Goal: Information Seeking & Learning: Learn about a topic

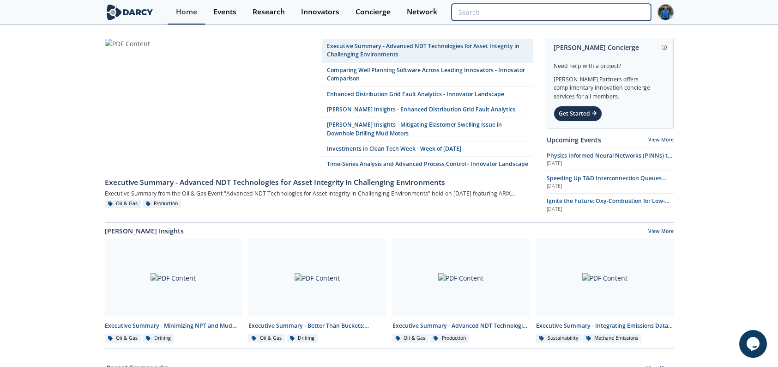
click at [601, 10] on input "search" at bounding box center [551, 12] width 199 height 17
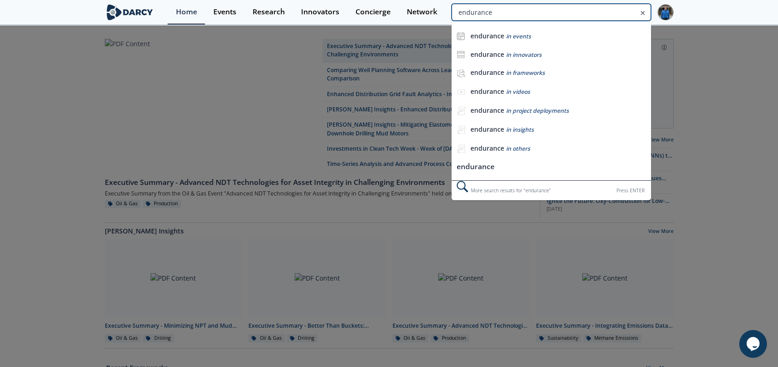
type input "endurance"
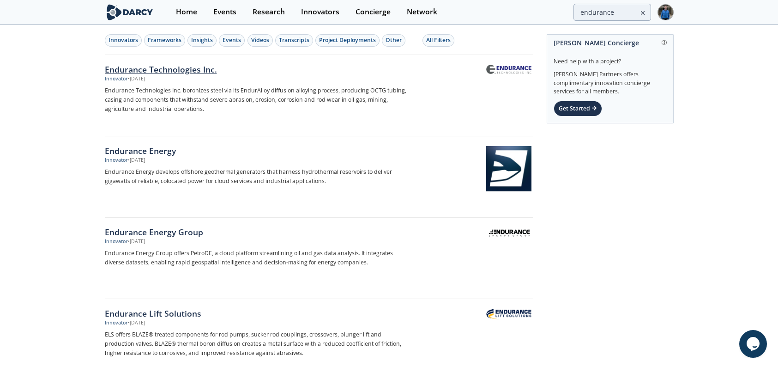
click at [183, 71] on div "Endurance Technologies Inc." at bounding box center [258, 69] width 306 height 12
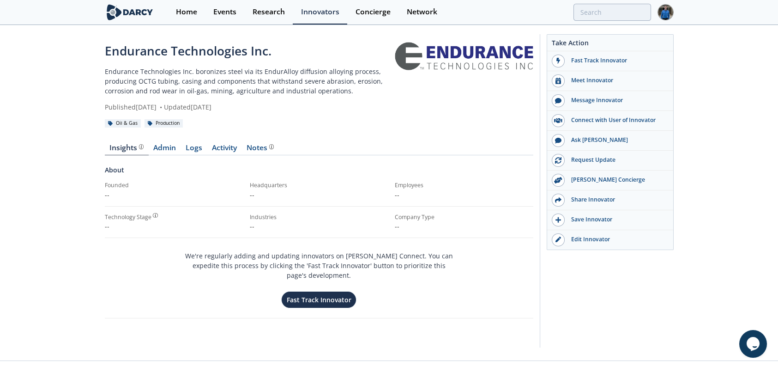
drag, startPoint x: 92, startPoint y: 72, endPoint x: 351, endPoint y: 107, distance: 261.1
click at [351, 107] on div "Endurance Technologies Inc. Endurance Technologies Inc. boronizes steel via its…" at bounding box center [389, 193] width 778 height 334
click at [337, 109] on div "Published August 6, 2025 • Updated August 6, 2025" at bounding box center [250, 107] width 290 height 10
click at [163, 149] on link "Admin" at bounding box center [165, 149] width 32 height 11
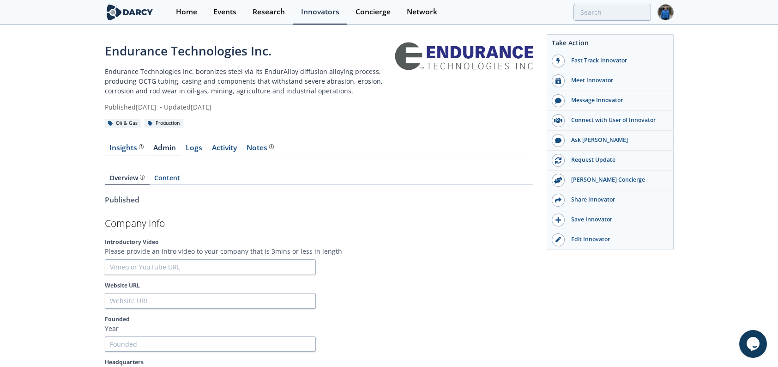
click at [121, 150] on div "Insights" at bounding box center [126, 147] width 34 height 7
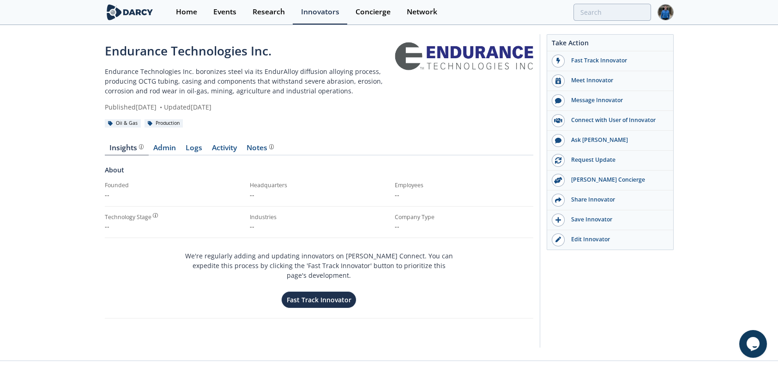
drag, startPoint x: 99, startPoint y: 106, endPoint x: 266, endPoint y: 107, distance: 167.2
click at [266, 107] on div "Endurance Technologies Inc. Endurance Technologies Inc. boronizes steel via its…" at bounding box center [389, 193] width 778 height 334
click at [209, 109] on div "Published August 6, 2025 • Updated August 6, 2025" at bounding box center [250, 107] width 290 height 10
drag, startPoint x: 149, startPoint y: 105, endPoint x: 255, endPoint y: 105, distance: 105.3
click at [255, 105] on div "Published August 6, 2025 • Updated August 6, 2025" at bounding box center [250, 107] width 290 height 10
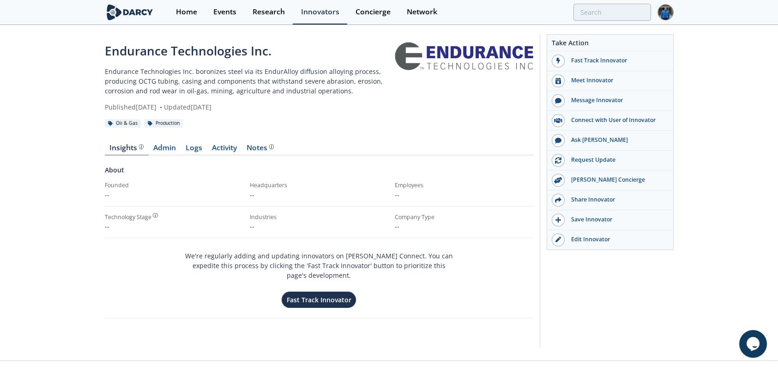
click at [255, 105] on div "Published August 6, 2025 • Updated August 6, 2025" at bounding box center [250, 107] width 290 height 10
click at [194, 150] on link "Logs" at bounding box center [194, 149] width 26 height 11
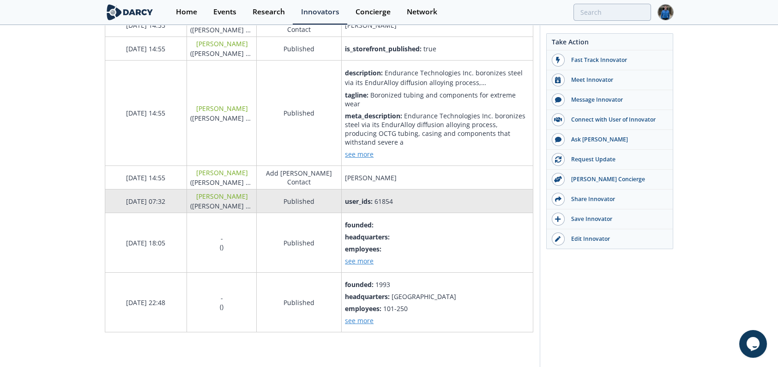
scroll to position [264, 0]
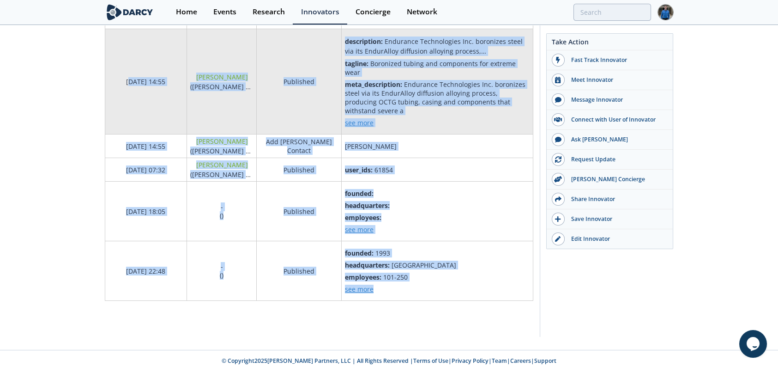
drag, startPoint x: 422, startPoint y: 294, endPoint x: 122, endPoint y: 112, distance: 350.1
click at [122, 112] on tbody "08/06/2025 15:02 Juan Mayol ( Darcy Partners ) Add Darcy Contact Juan Mayol 08/…" at bounding box center [319, 129] width 428 height 342
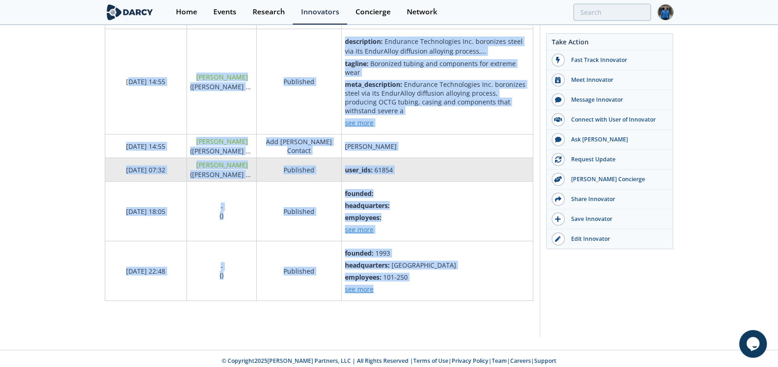
click at [150, 171] on td "07/22/2025 07:32" at bounding box center [146, 170] width 82 height 24
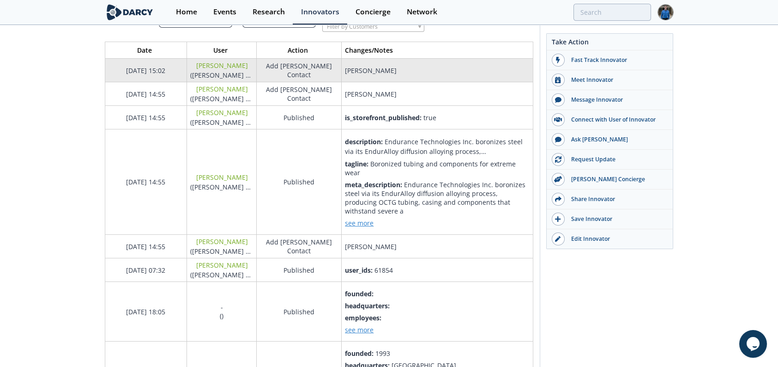
scroll to position [46, 0]
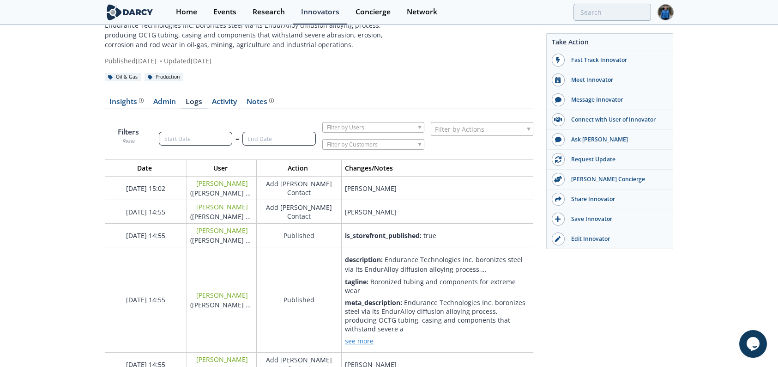
click at [198, 103] on link "Logs" at bounding box center [194, 103] width 26 height 11
click at [158, 100] on link "Admin" at bounding box center [165, 103] width 32 height 11
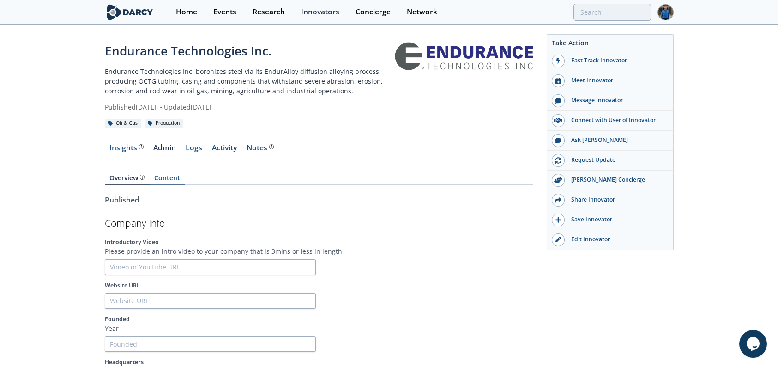
click at [171, 175] on link "Content" at bounding box center [168, 180] width 36 height 10
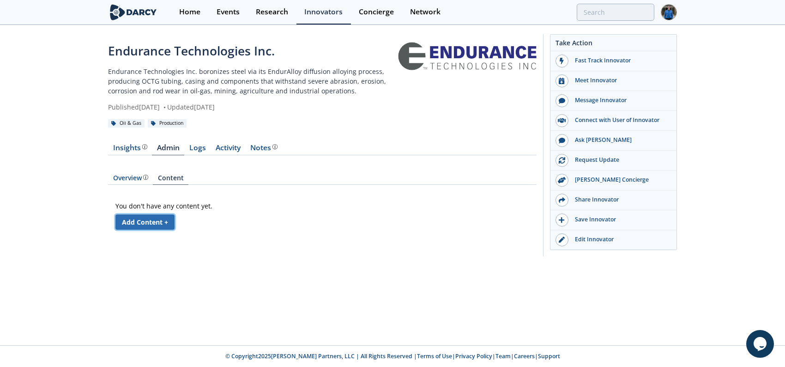
click at [162, 224] on link "Add Content +" at bounding box center [144, 221] width 59 height 15
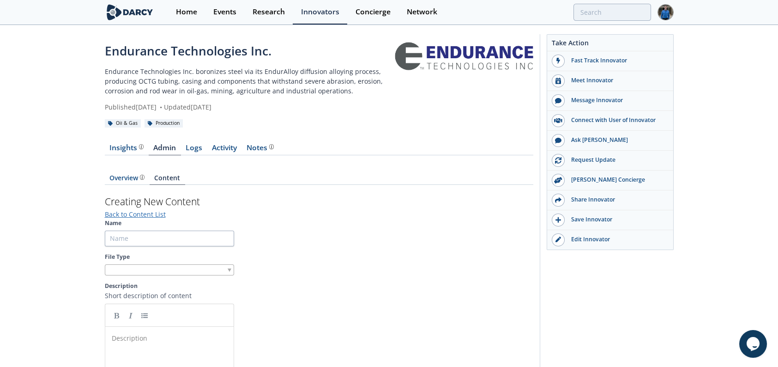
click at [128, 214] on link "Back to Content List" at bounding box center [135, 214] width 61 height 9
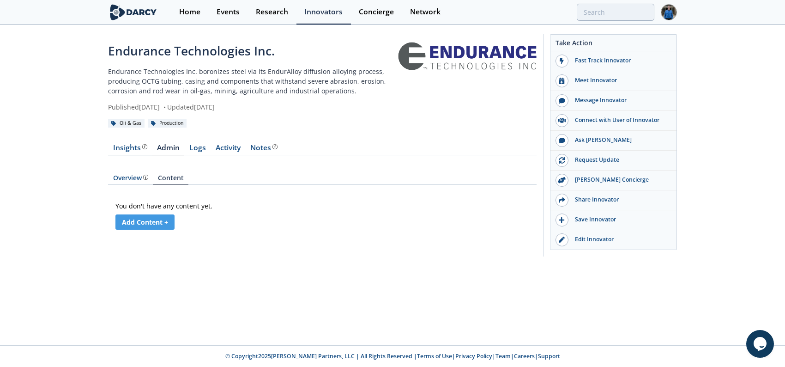
click at [124, 149] on div "Insights The Darcy Research team’s summarized opinion of the innovator, the com…" at bounding box center [130, 147] width 34 height 7
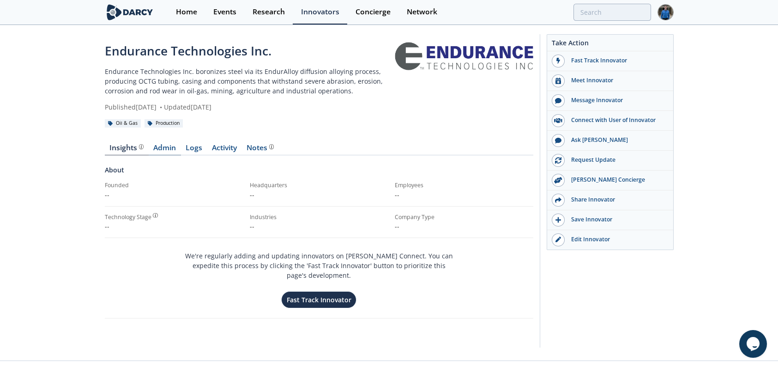
click at [169, 144] on link "Admin" at bounding box center [165, 149] width 32 height 11
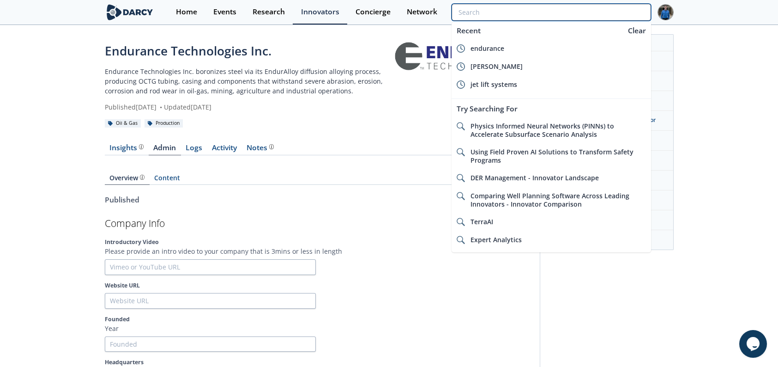
click at [609, 18] on input "search" at bounding box center [551, 12] width 199 height 17
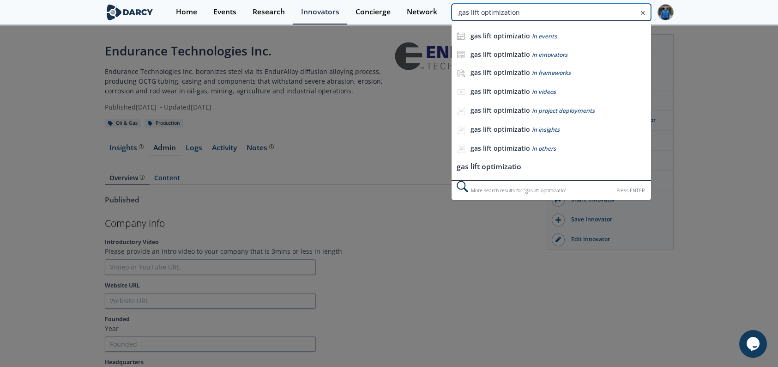
type input "gas lift optimization"
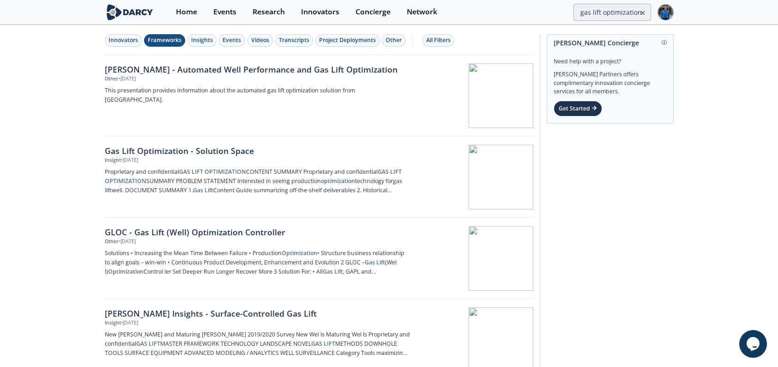
click at [162, 41] on div "Frameworks" at bounding box center [165, 40] width 34 height 8
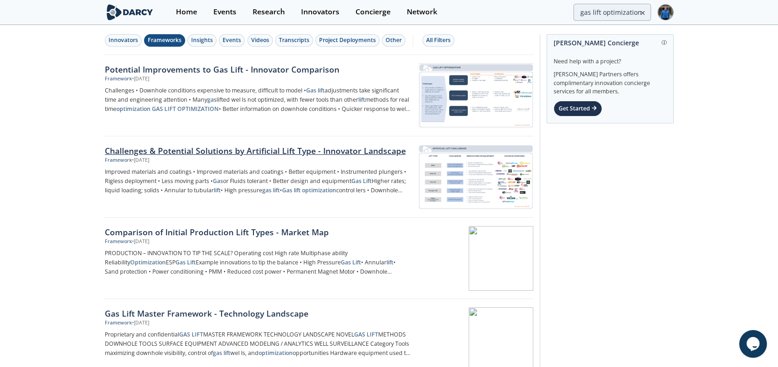
click at [273, 148] on div "Challenges & Potential Solutions by Artificial Lift Type - Innovator Landscape" at bounding box center [258, 151] width 306 height 12
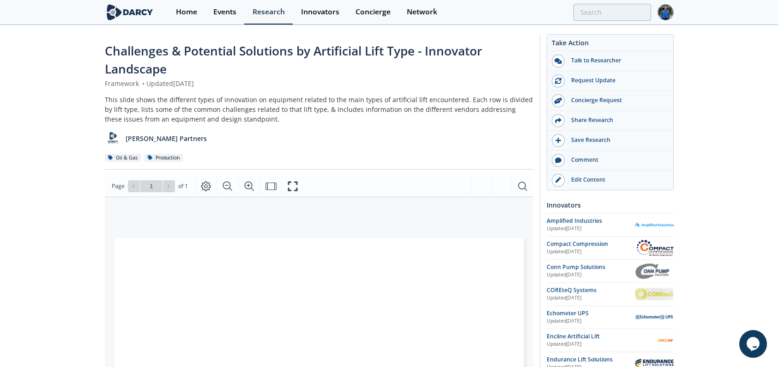
click at [229, 50] on span "Challenges & Potential Solutions by Artificial Lift Type - Innovator Landscape" at bounding box center [293, 60] width 377 height 35
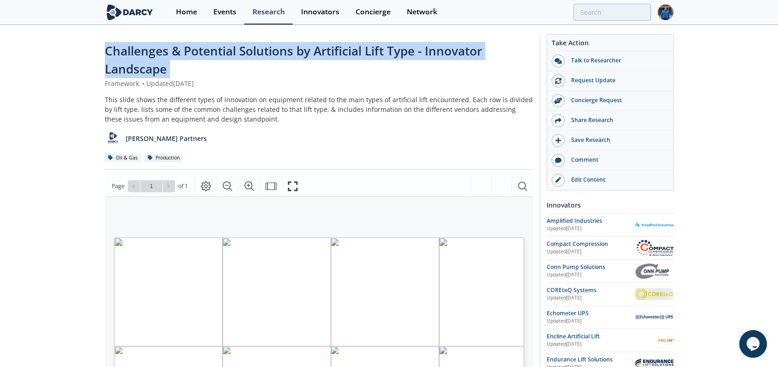
click at [290, 58] on span "Challenges & Potential Solutions by Artificial Lift Type - Innovator Landscape" at bounding box center [293, 60] width 377 height 35
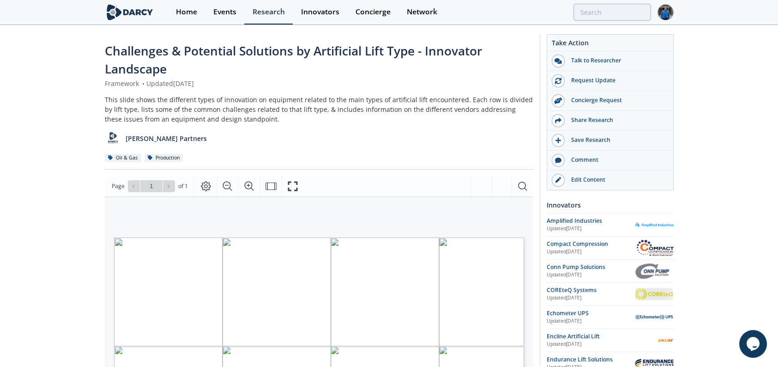
drag, startPoint x: 146, startPoint y: 85, endPoint x: 245, endPoint y: 86, distance: 98.4
click at [245, 86] on div "Framework • Updated May 24, 2023" at bounding box center [319, 84] width 429 height 10
click at [226, 89] on div "Challenges & Potential Solutions by Artificial Lift Type - Innovator Landscape …" at bounding box center [319, 106] width 429 height 128
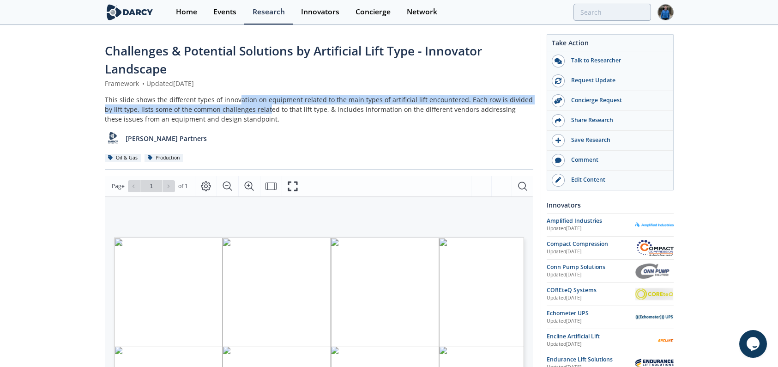
drag, startPoint x: 236, startPoint y: 89, endPoint x: 261, endPoint y: 119, distance: 39.3
click at [259, 111] on div "Challenges & Potential Solutions by Artificial Lift Type - Innovator Landscape …" at bounding box center [319, 106] width 429 height 128
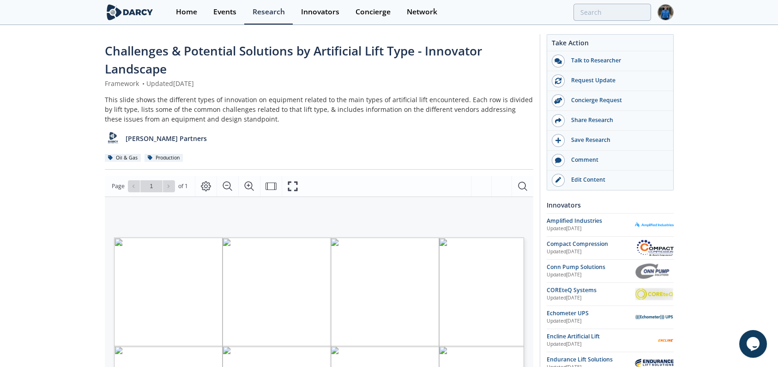
click at [261, 119] on div "This slide shows the different types of innovation on equipment related to the …" at bounding box center [319, 109] width 429 height 29
click at [297, 182] on icon "Fullscreen" at bounding box center [297, 186] width 10 height 10
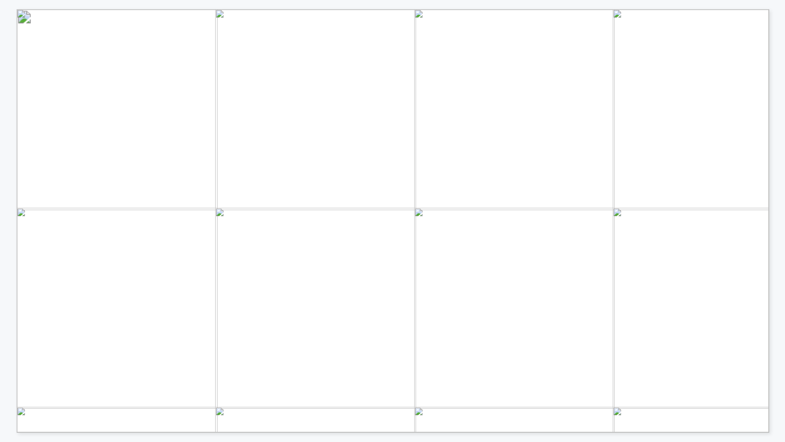
drag, startPoint x: 219, startPoint y: 248, endPoint x: 423, endPoint y: 317, distance: 215.0
click at [656, 9] on span "ARTIFICIAL LIFT CHALLENGES LIFT TYPE ESPs Electrical reliability; sand manageme…" at bounding box center [656, 9] width 0 height 0
click at [423, 318] on span "Instrumented plungers" at bounding box center [399, 321] width 107 height 9
drag, startPoint x: 450, startPoint y: 321, endPoint x: 287, endPoint y: 256, distance: 176.0
click at [656, 9] on span "ARTIFICIAL LIFT CHALLENGES LIFT TYPE ESPs Electrical reliability; sand manageme…" at bounding box center [656, 9] width 0 height 0
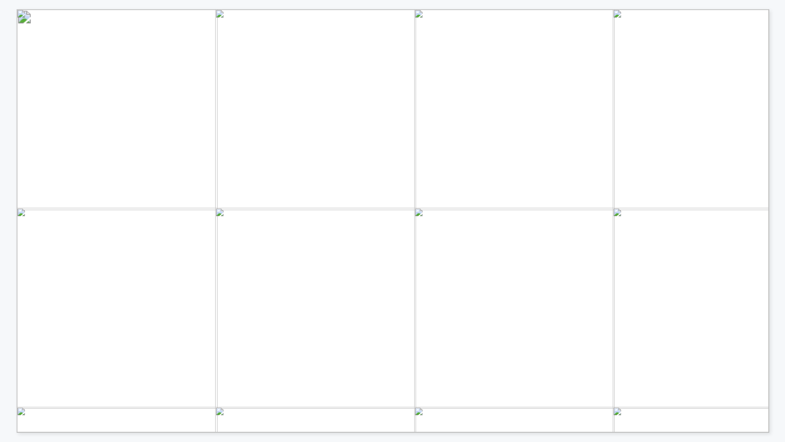
click at [287, 256] on span "loading; solids" at bounding box center [257, 259] width 64 height 9
drag, startPoint x: 106, startPoint y: 363, endPoint x: 415, endPoint y: 380, distance: 309.6
click at [656, 9] on span "ARTIFICIAL LIFT CHALLENGES LIFT TYPE ESPs Electrical reliability; sand manageme…" at bounding box center [656, 9] width 0 height 0
click at [447, 366] on span "Better design and equipment" at bounding box center [414, 385] width 137 height 10
click at [412, 249] on span "High pressure gas lift" at bounding box center [394, 248] width 97 height 9
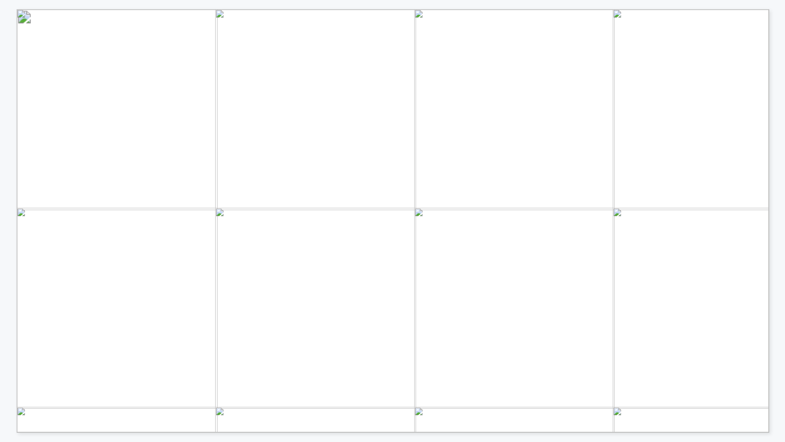
click at [367, 267] on span "Downhole data & control" at bounding box center [404, 271] width 116 height 8
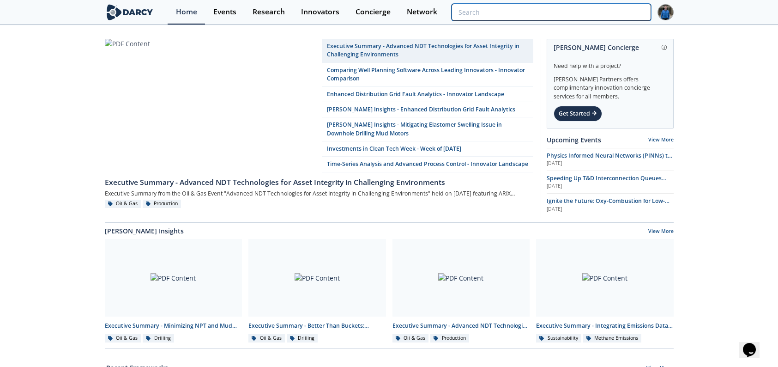
click at [607, 12] on input "search" at bounding box center [551, 12] width 199 height 17
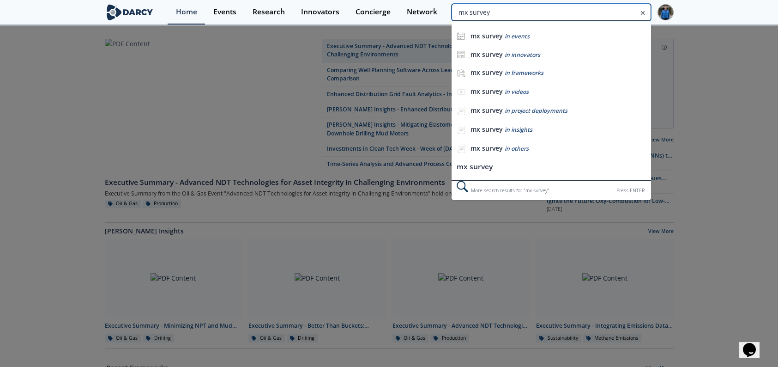
type input "mx survey"
